Goal: Complete application form

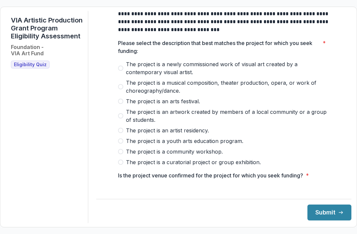
scroll to position [14, 0]
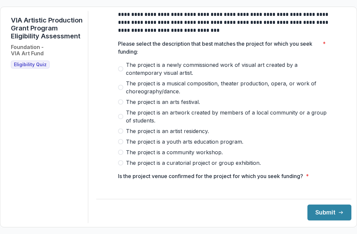
click at [121, 71] on span at bounding box center [120, 68] width 5 height 5
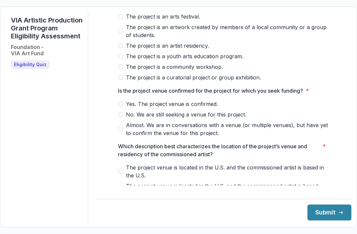
scroll to position [99, 0]
click at [128, 107] on span "Yes. The project venue is confirmed." at bounding box center [172, 104] width 92 height 8
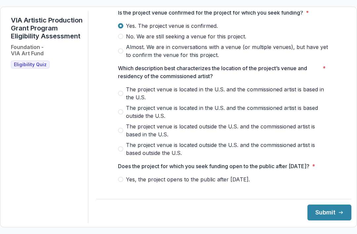
scroll to position [177, 0]
click at [123, 99] on label "The project venue is located in the U.S. and the commissioned artist is based i…" at bounding box center [224, 93] width 212 height 16
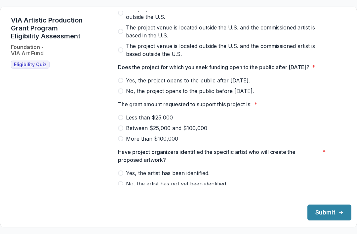
scroll to position [275, 0]
click at [122, 83] on span at bounding box center [120, 80] width 5 height 5
click at [122, 143] on label "More than $100,000" at bounding box center [224, 139] width 212 height 8
click at [118, 131] on span at bounding box center [120, 128] width 5 height 5
click at [197, 177] on span "Yes, the artist has been identified." at bounding box center [168, 173] width 84 height 8
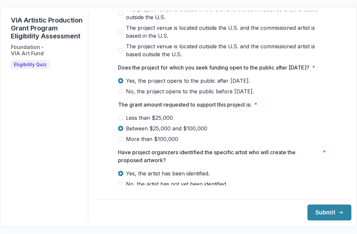
click at [336, 220] on button "Submit" at bounding box center [330, 212] width 44 height 16
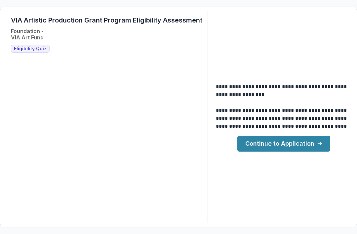
click at [311, 151] on link "Continue to Application" at bounding box center [283, 144] width 93 height 16
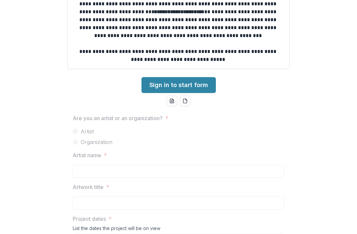
scroll to position [224, 0]
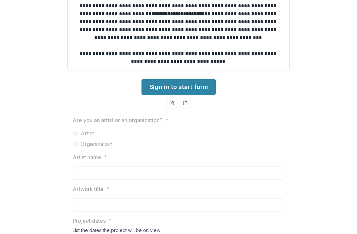
click at [198, 82] on link "Sign in to start form" at bounding box center [179, 87] width 74 height 16
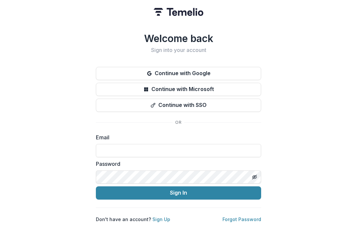
click at [239, 69] on button "Continue with Google" at bounding box center [178, 73] width 165 height 13
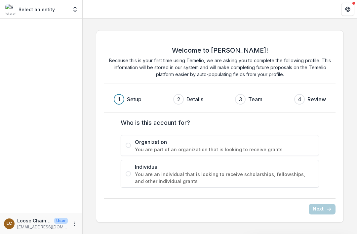
click at [135, 171] on span "You are an individual that is looking to receive scholarships, fellowships, and…" at bounding box center [224, 178] width 179 height 14
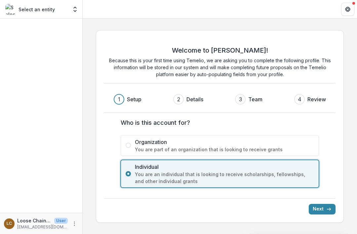
click at [325, 210] on button "Next" at bounding box center [322, 209] width 27 height 11
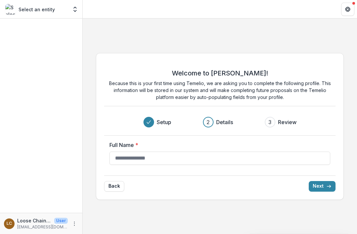
click at [284, 156] on input "Full Name *" at bounding box center [219, 157] width 221 height 13
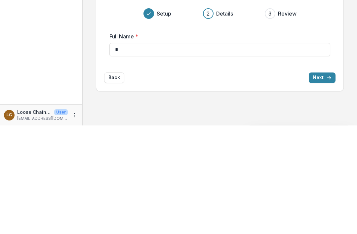
type input "**********"
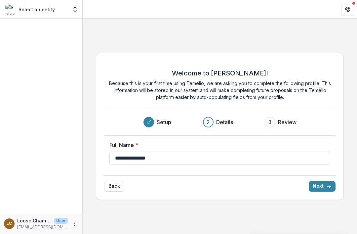
click at [324, 190] on button "Next" at bounding box center [322, 186] width 27 height 11
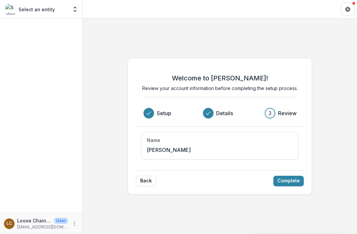
click at [294, 182] on button "Complete" at bounding box center [288, 181] width 30 height 11
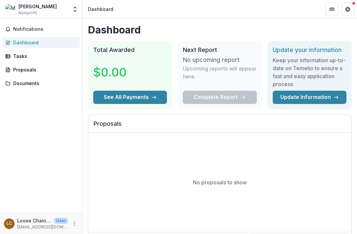
click at [59, 71] on div "Proposals" at bounding box center [43, 69] width 61 height 7
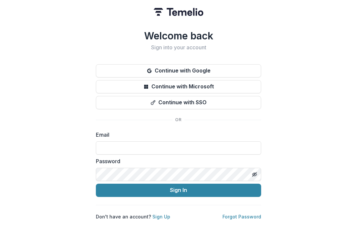
click at [219, 72] on button "Continue with Google" at bounding box center [178, 70] width 165 height 13
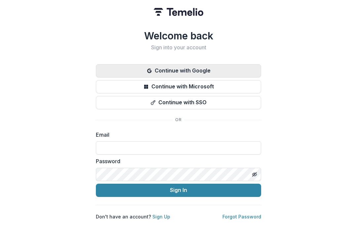
click at [230, 71] on button "Continue with Google" at bounding box center [178, 70] width 165 height 13
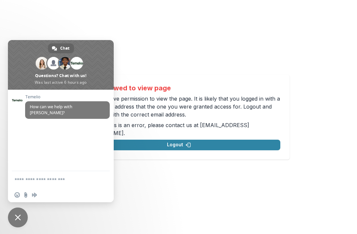
click at [168, 199] on div "Not allowed to view page You do not have permission to view the page. It is lik…" at bounding box center [178, 117] width 357 height 234
click at [140, 55] on div "Not allowed to view page You do not have permission to view the page. It is lik…" at bounding box center [178, 117] width 357 height 234
click at [13, 221] on span "Close chat" at bounding box center [18, 217] width 20 height 20
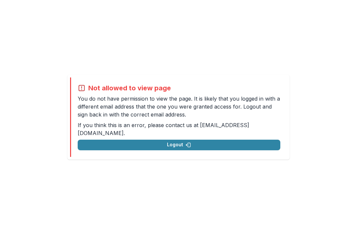
click at [211, 144] on button "Logout" at bounding box center [179, 145] width 203 height 11
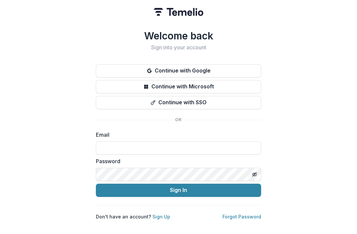
click at [236, 71] on button "Continue with Google" at bounding box center [178, 70] width 165 height 13
